Goal: Task Accomplishment & Management: Manage account settings

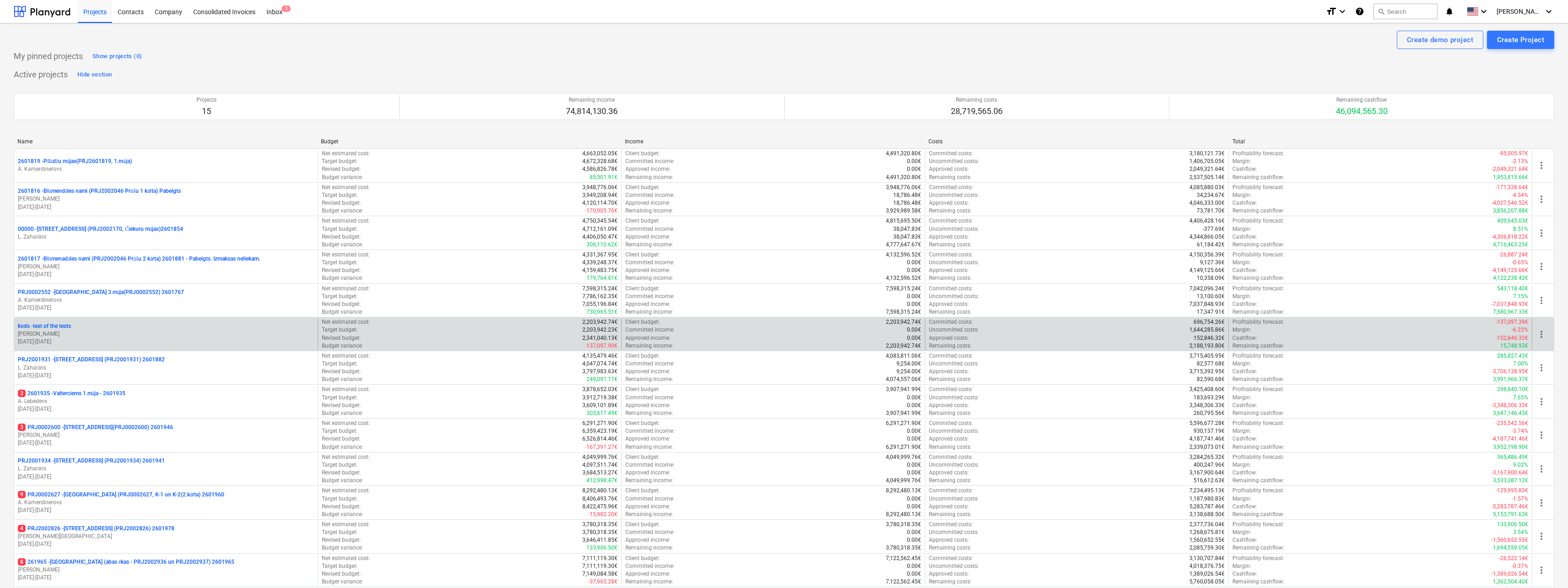
scroll to position [189, 0]
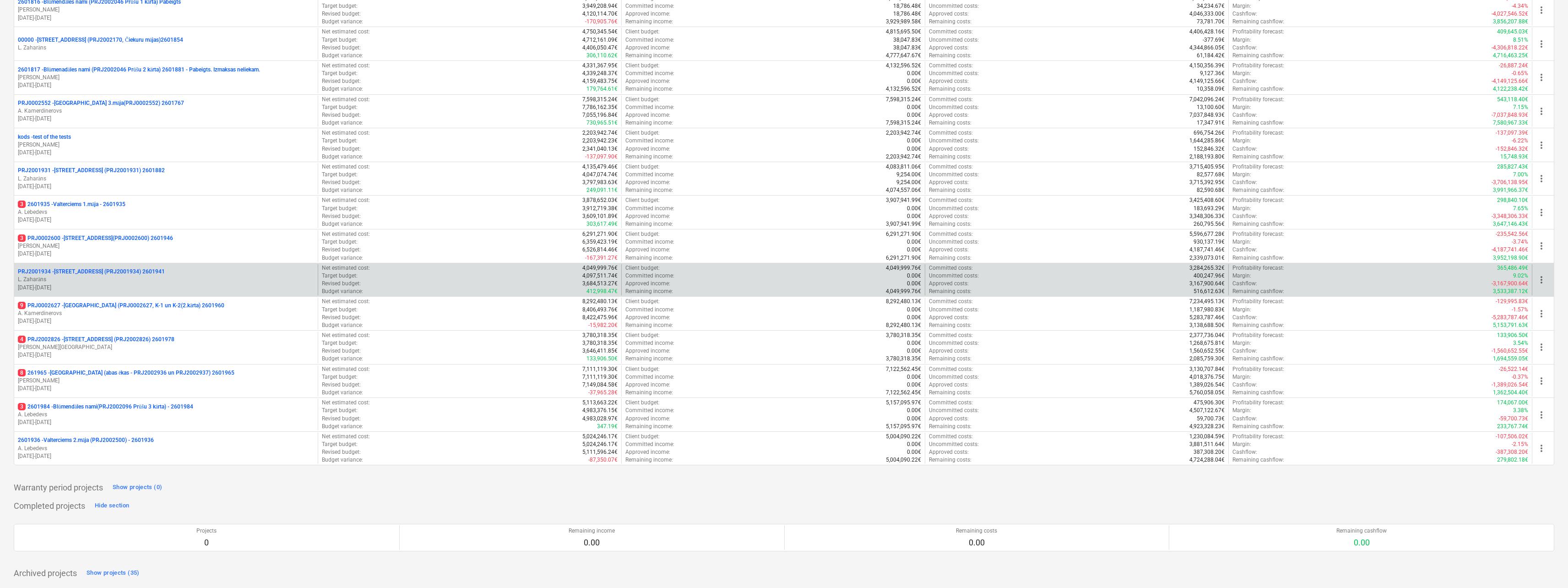
click at [92, 273] on p "PRJ2001934 - [PERSON_NAME][STREET_ADDRESS] (PRJ2001934) 2601941" at bounding box center [91, 271] width 147 height 8
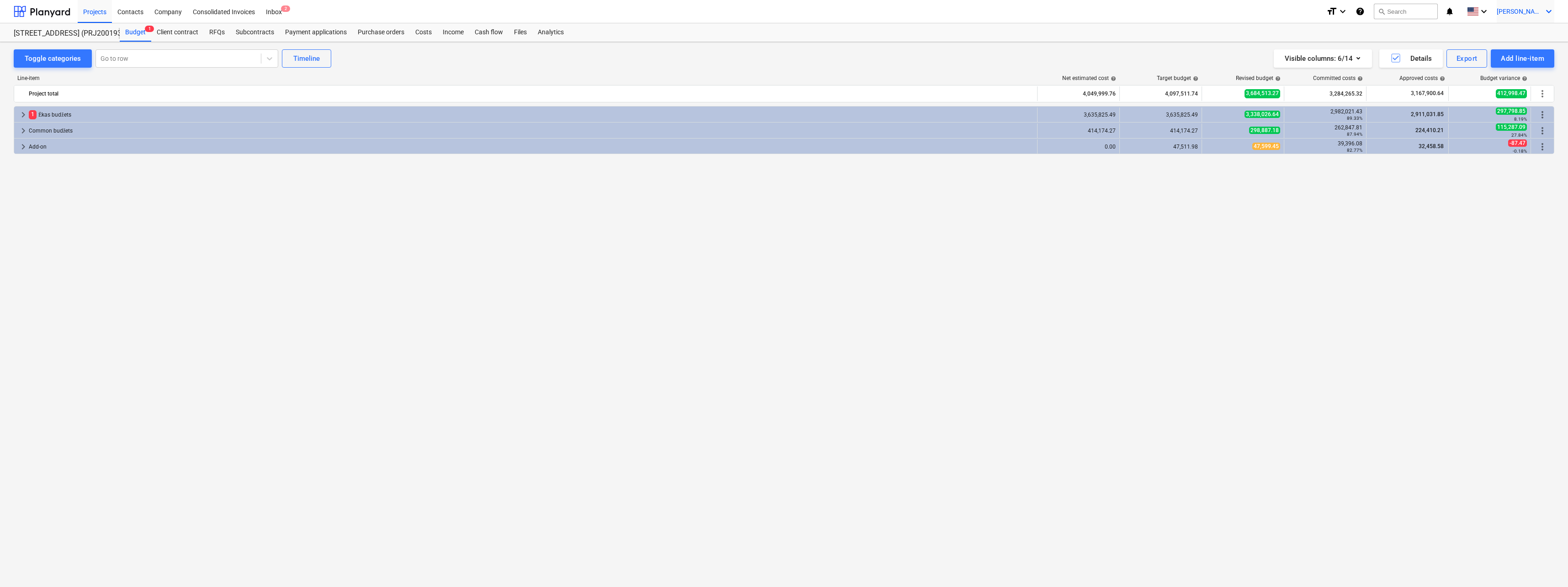
click at [1532, 17] on div "[PERSON_NAME] keyboard_arrow_down" at bounding box center [1525, 11] width 57 height 23
click at [1528, 50] on div "Log out" at bounding box center [1527, 50] width 55 height 15
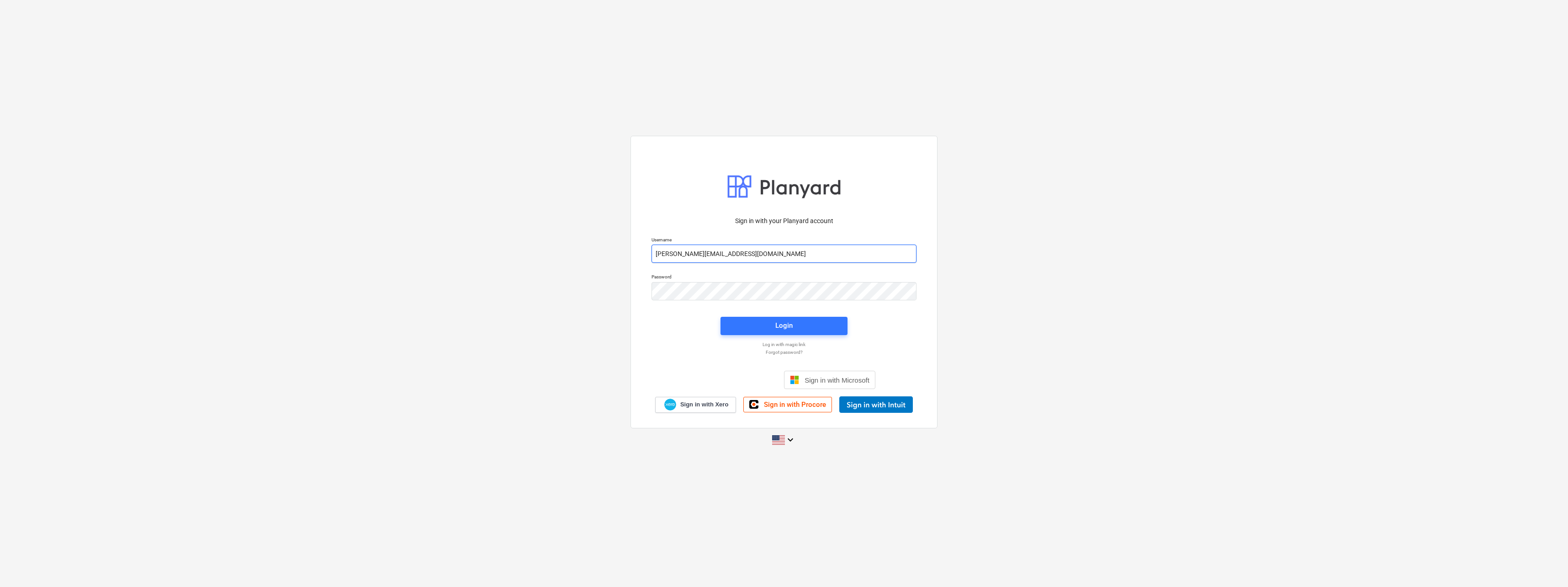
drag, startPoint x: 779, startPoint y: 253, endPoint x: 781, endPoint y: 258, distance: 5.4
click at [779, 253] on input "[PERSON_NAME][EMAIL_ADDRESS][DOMAIN_NAME]" at bounding box center [784, 254] width 265 height 18
type input "[EMAIL_ADDRESS][DOMAIN_NAME]"
click at [785, 320] on div "Login" at bounding box center [784, 325] width 17 height 12
